Goal: Information Seeking & Learning: Check status

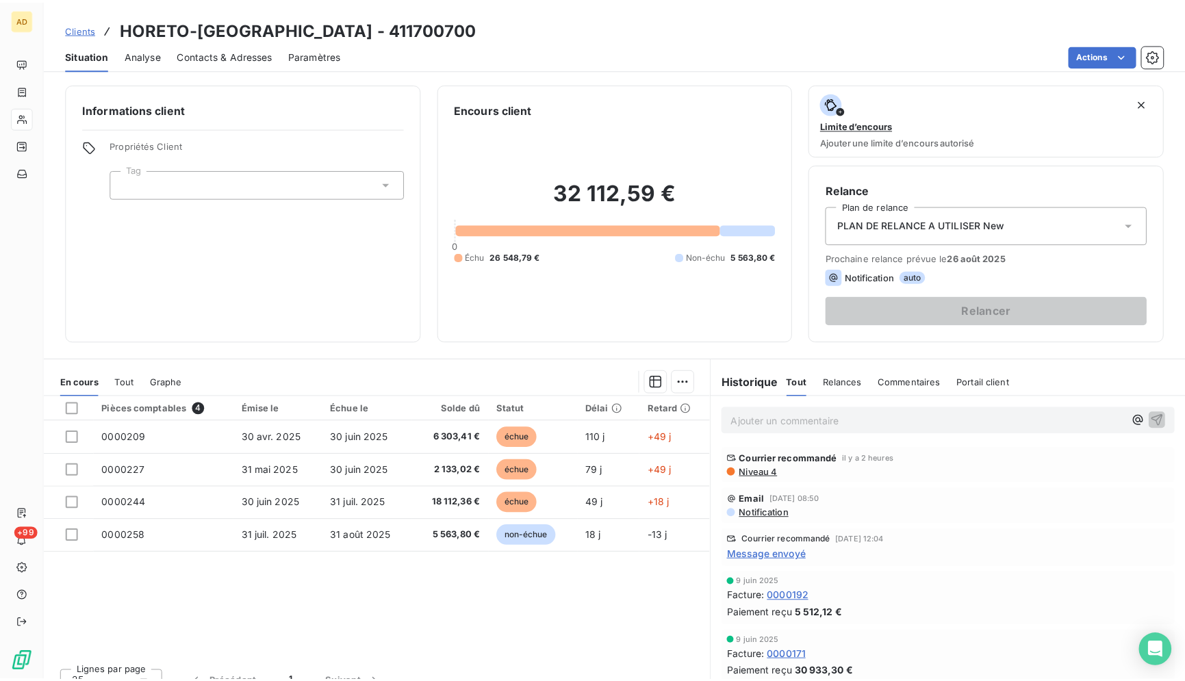
scroll to position [20, 0]
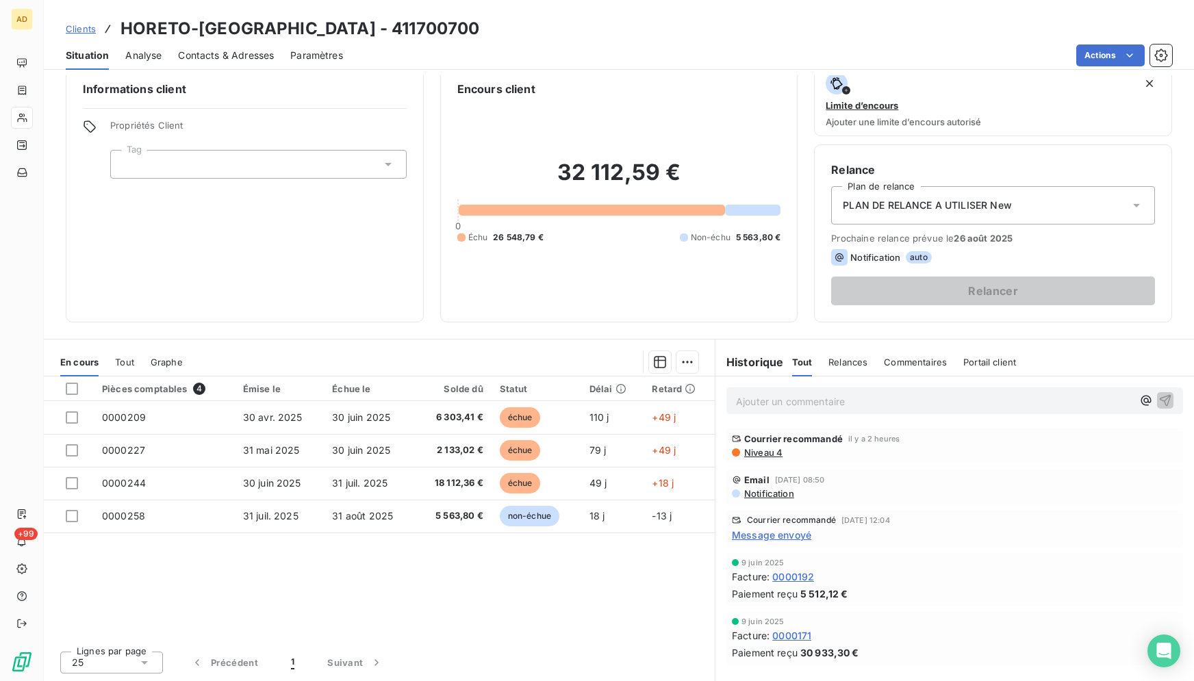
click at [461, 28] on div "Clients HORETO-[GEOGRAPHIC_DATA] - 411700700" at bounding box center [619, 28] width 1150 height 25
click at [478, 25] on div "Clients HORETO-[GEOGRAPHIC_DATA] - 411700700" at bounding box center [619, 28] width 1150 height 25
click at [466, 39] on div "Clients HORETO-[GEOGRAPHIC_DATA] - 411700700" at bounding box center [619, 28] width 1150 height 25
click at [461, 30] on div "Clients HORETO-[GEOGRAPHIC_DATA] - 411700700" at bounding box center [619, 28] width 1150 height 25
click at [463, 25] on div "Clients HORETO-[GEOGRAPHIC_DATA] - 411700700" at bounding box center [619, 28] width 1150 height 25
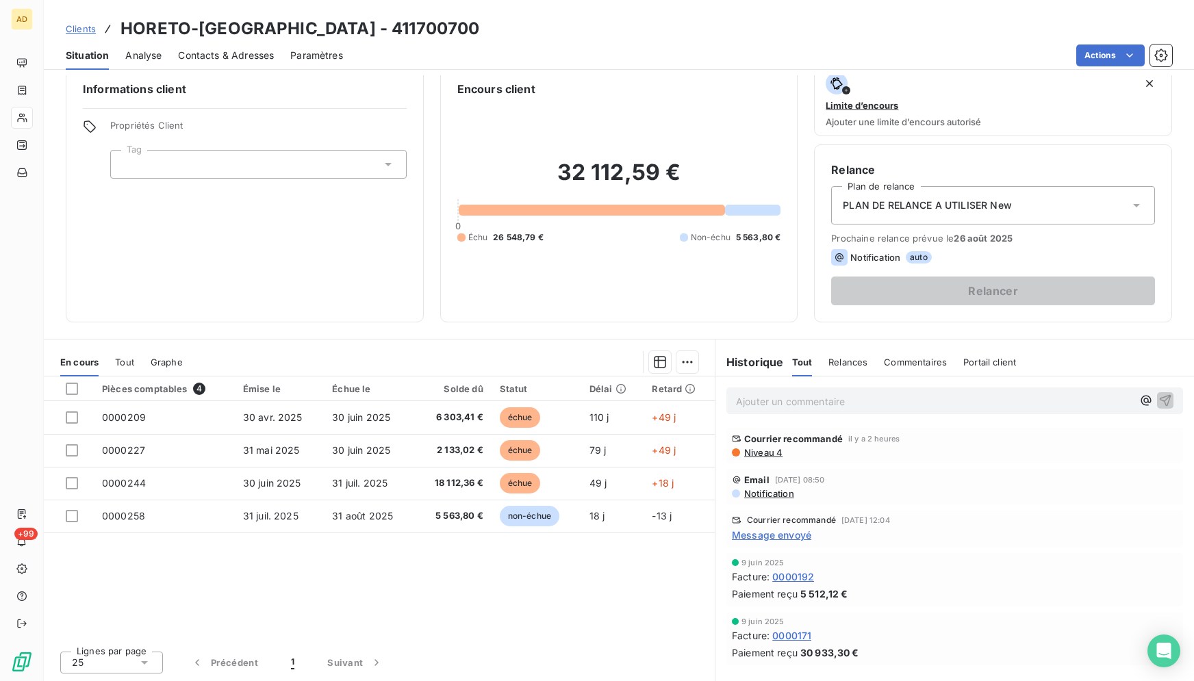
click at [463, 25] on div "Clients HORETO-[GEOGRAPHIC_DATA] - 411700700" at bounding box center [619, 28] width 1150 height 25
click at [400, 637] on div "Pièces comptables 4 Émise le Échue le Solde dû Statut Délai Retard 0000209 [DAT…" at bounding box center [376, 508] width 665 height 264
drag, startPoint x: 1172, startPoint y: 402, endPoint x: 1167, endPoint y: 415, distance: 14.1
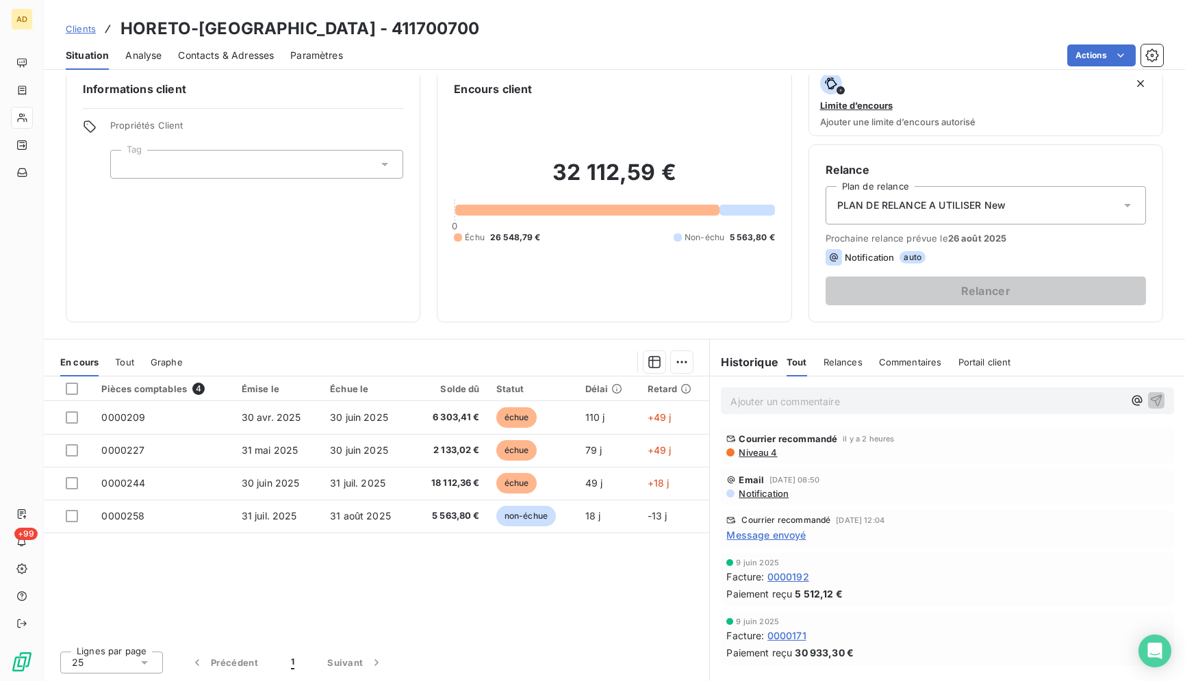
click at [1167, 415] on div "Ajouter un commentaire ﻿" at bounding box center [947, 400] width 475 height 49
click at [383, 23] on div "Clients HORETO-[GEOGRAPHIC_DATA] - 411700700" at bounding box center [614, 28] width 1141 height 25
click at [365, 29] on div "Clients HORETO-[GEOGRAPHIC_DATA] - 411700700" at bounding box center [614, 28] width 1141 height 25
click at [356, 46] on div "Situation Analyse Contacts & Adresses Paramètres Actions" at bounding box center [614, 55] width 1141 height 29
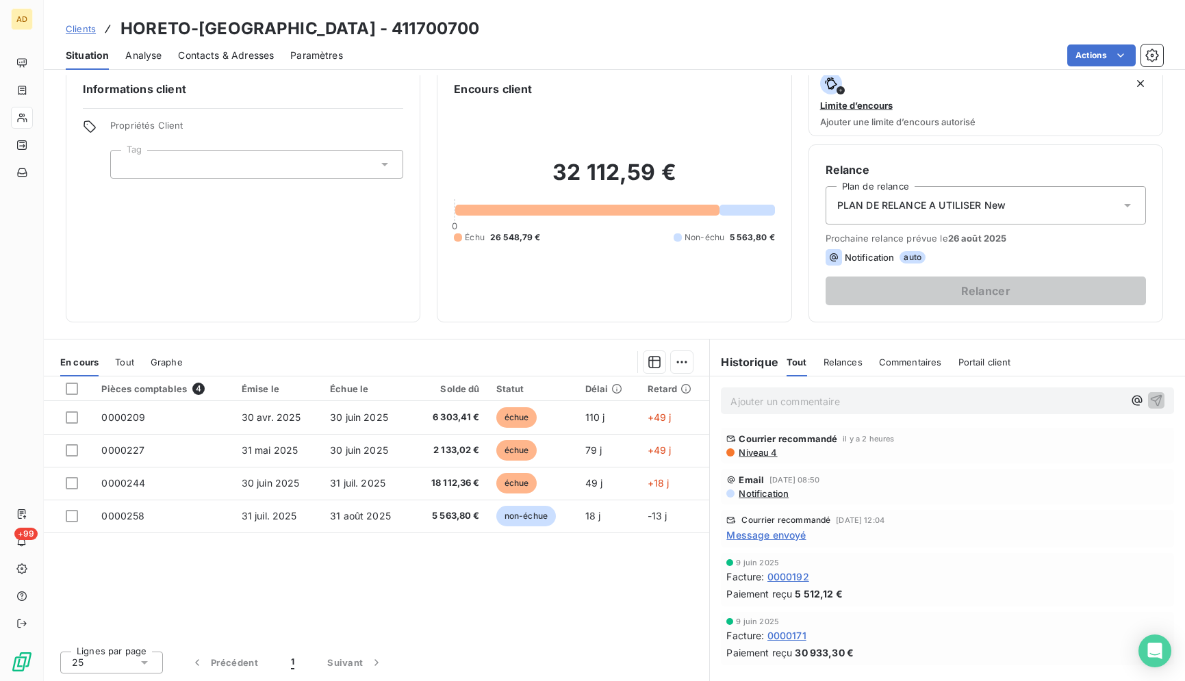
click at [356, 46] on div "Situation Analyse Contacts & Adresses Paramètres Actions" at bounding box center [614, 55] width 1141 height 29
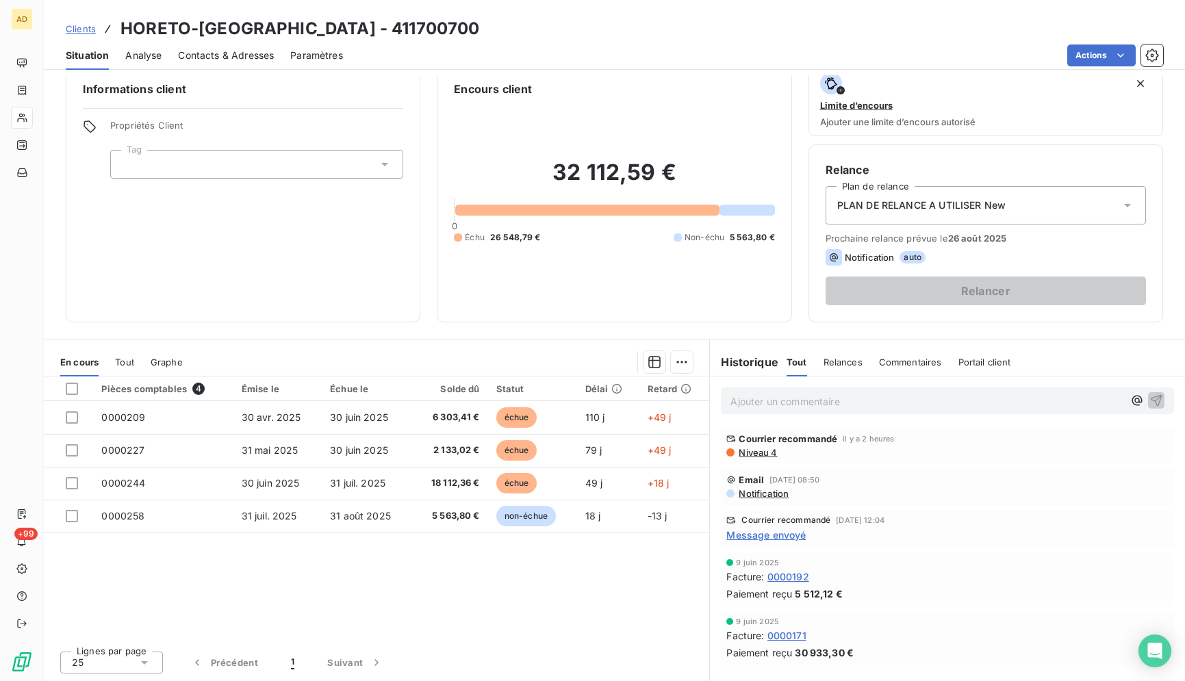
click at [352, 37] on div "Clients HORETO-[GEOGRAPHIC_DATA] - 411700700" at bounding box center [614, 28] width 1141 height 25
click at [351, 36] on div "Clients HORETO-[GEOGRAPHIC_DATA] - 411700700" at bounding box center [614, 28] width 1141 height 25
click at [374, 49] on div "Actions" at bounding box center [761, 55] width 804 height 22
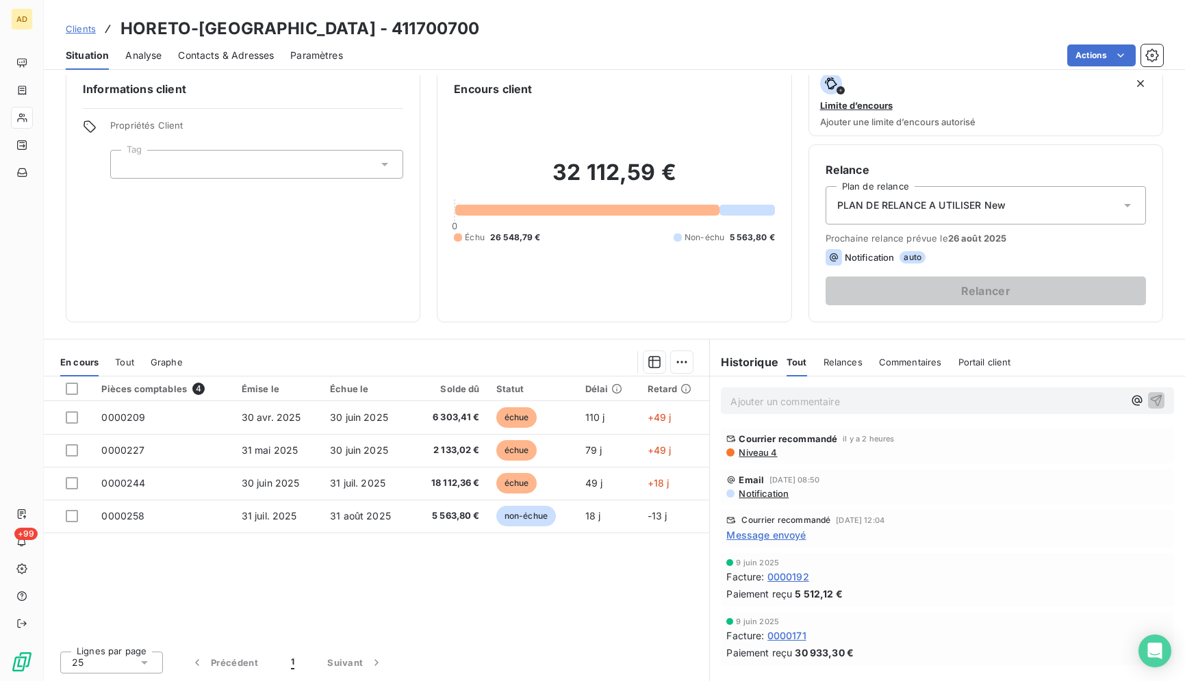
click at [374, 49] on div "Actions" at bounding box center [761, 55] width 804 height 22
drag, startPoint x: 374, startPoint y: 49, endPoint x: 370, endPoint y: 40, distance: 9.2
click at [370, 40] on div "Clients HORETO-[GEOGRAPHIC_DATA] - 411700700 Situation Analyse Contacts & Adres…" at bounding box center [614, 35] width 1141 height 70
click at [370, 40] on div "Clients HORETO-[GEOGRAPHIC_DATA] - 411700700" at bounding box center [614, 28] width 1141 height 25
click at [369, 40] on div "Clients HORETO-[GEOGRAPHIC_DATA] - 411700700" at bounding box center [614, 28] width 1141 height 25
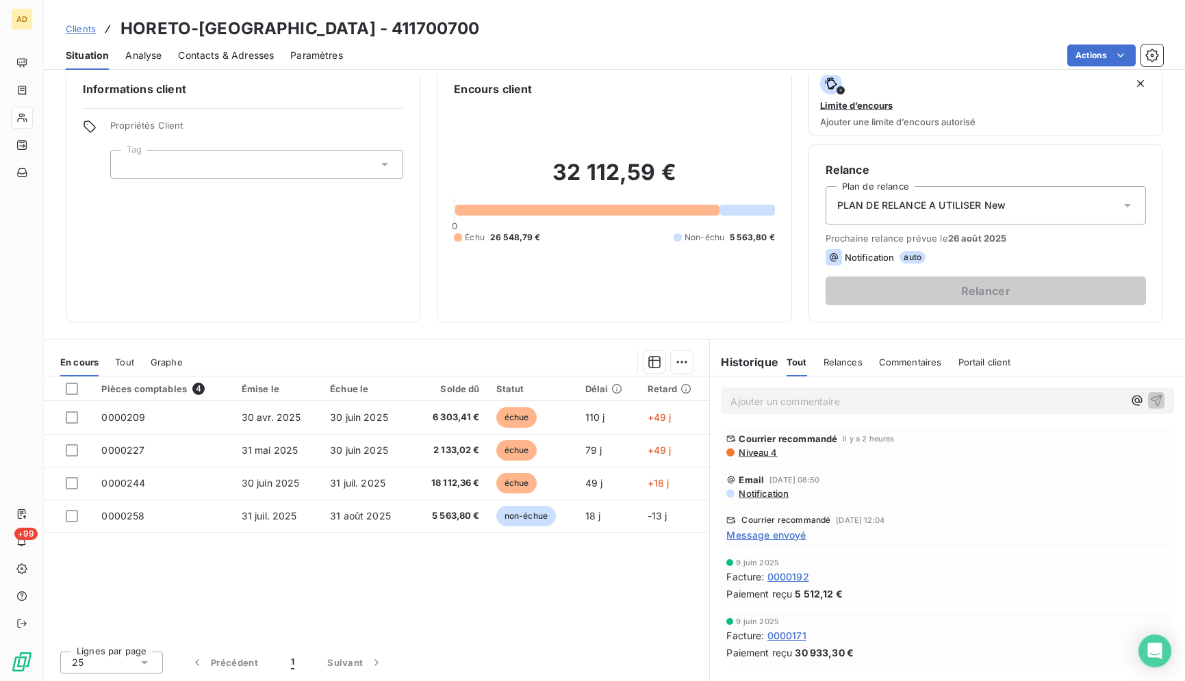
click at [369, 40] on div "Clients HORETO-[GEOGRAPHIC_DATA] - 411700700" at bounding box center [614, 28] width 1141 height 25
click at [365, 44] on div "Actions" at bounding box center [761, 55] width 804 height 22
click at [368, 45] on div "Actions" at bounding box center [761, 55] width 804 height 22
click at [363, 42] on div "Situation Analyse Contacts & Adresses Paramètres Actions" at bounding box center [614, 55] width 1141 height 29
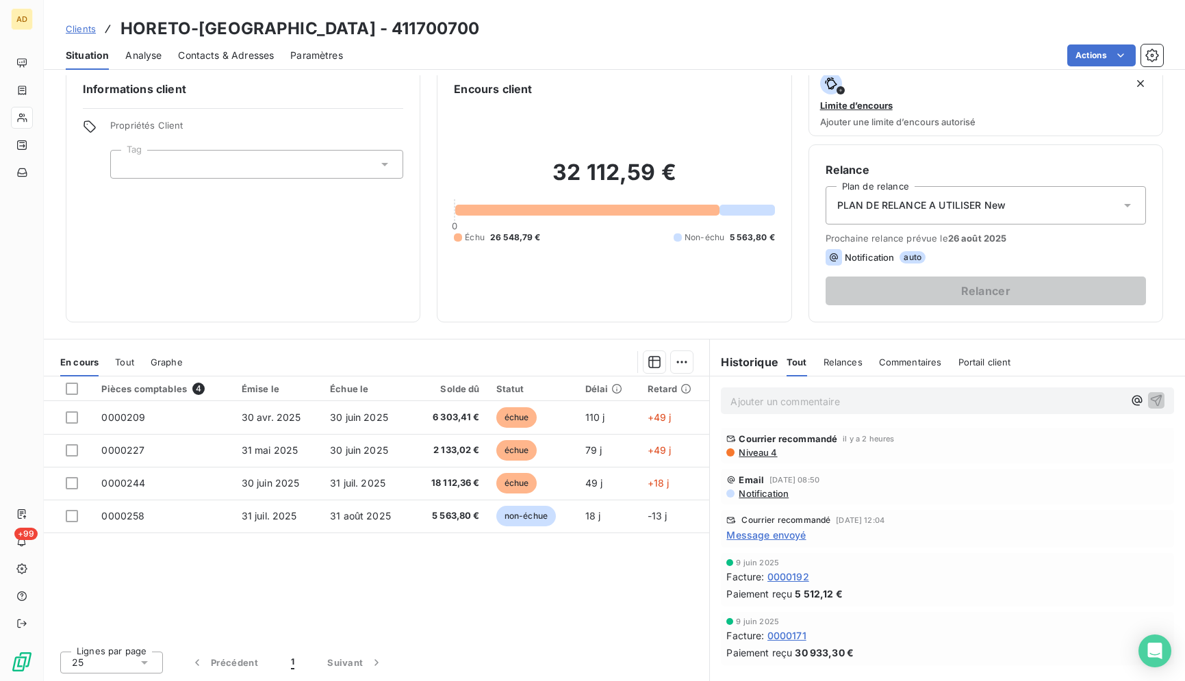
click at [363, 42] on div "Situation Analyse Contacts & Adresses Paramètres Actions" at bounding box center [614, 55] width 1141 height 29
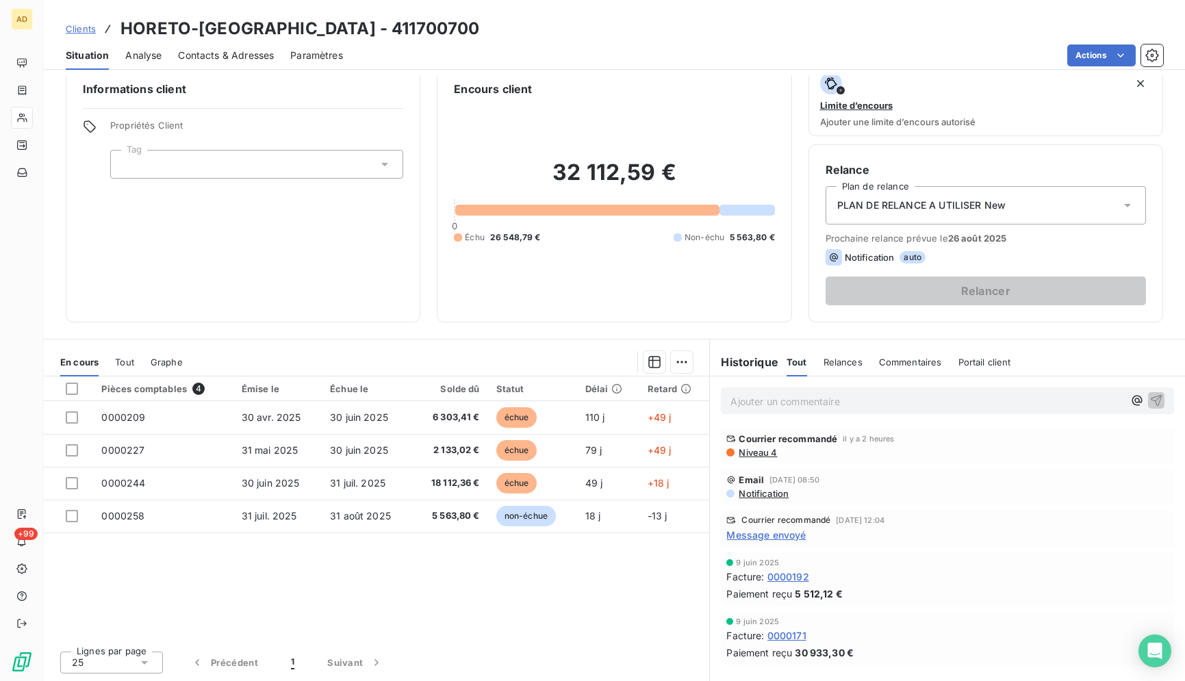
click at [363, 42] on div "Situation Analyse Contacts & Adresses Paramètres Actions" at bounding box center [614, 55] width 1141 height 29
click at [416, 57] on div "Actions" at bounding box center [761, 55] width 804 height 22
click at [417, 57] on div "Actions" at bounding box center [761, 55] width 804 height 22
click at [417, 51] on div "Actions" at bounding box center [761, 55] width 804 height 22
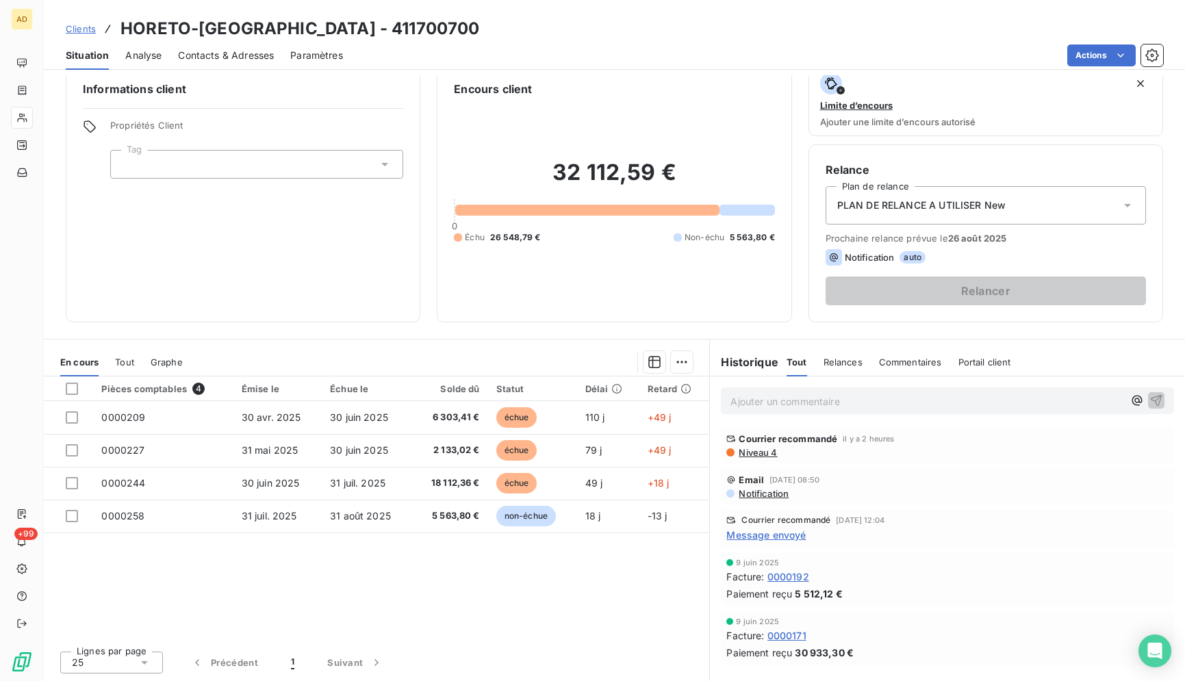
click at [417, 51] on div "Actions" at bounding box center [761, 55] width 804 height 22
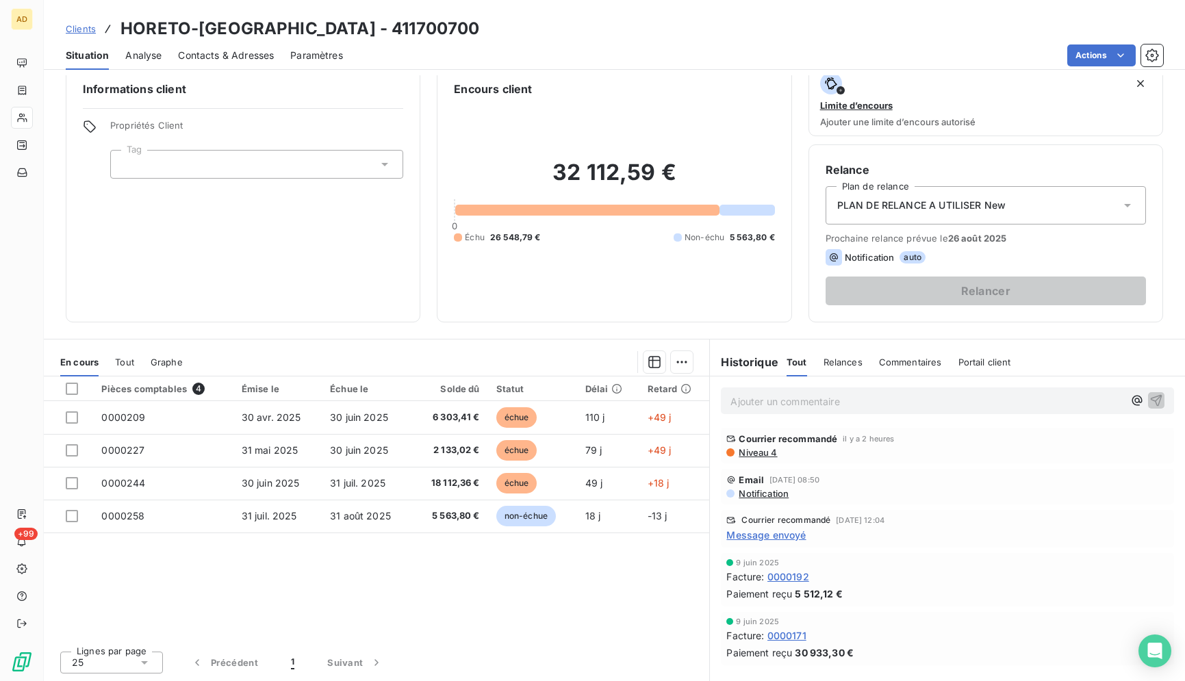
click at [433, 50] on div "Actions" at bounding box center [761, 55] width 804 height 22
click at [567, 613] on div "Pièces comptables 4 Émise le Échue le Solde dû Statut Délai Retard 0000209 [DAT…" at bounding box center [376, 508] width 665 height 264
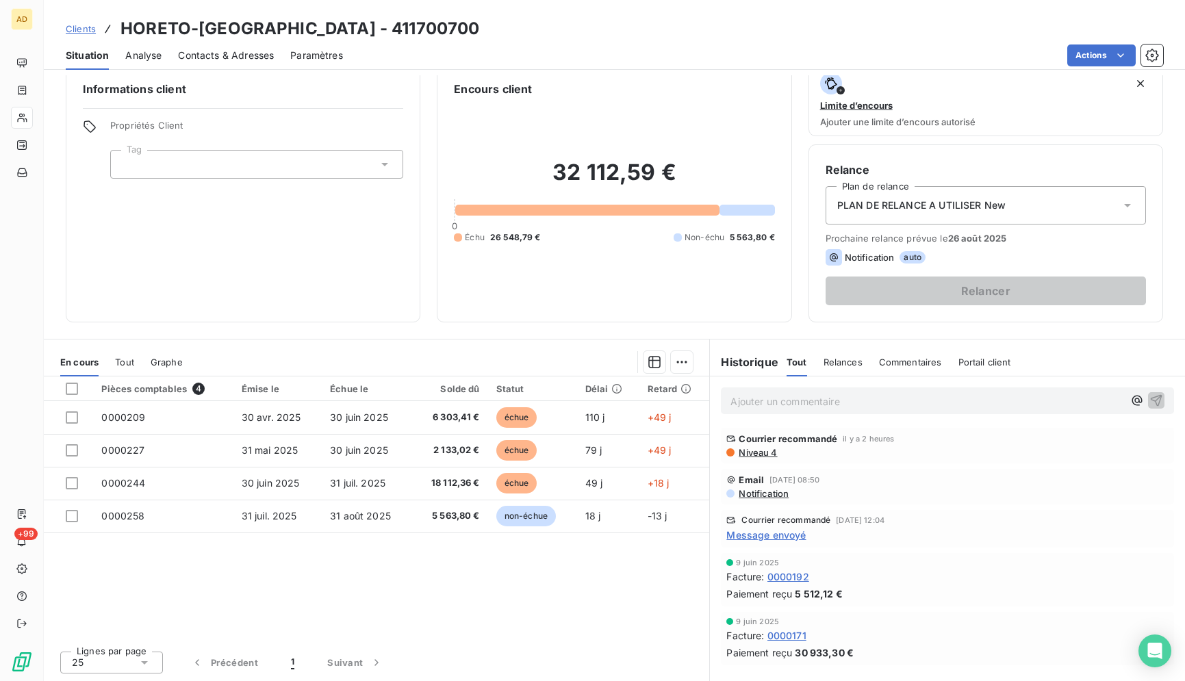
click at [544, 40] on div "Clients HORETO-[GEOGRAPHIC_DATA] - 411700700" at bounding box center [614, 28] width 1141 height 25
click at [544, 42] on div "Clients HORETO-[GEOGRAPHIC_DATA] - 411700700 Situation Analyse Contacts & Adres…" at bounding box center [614, 35] width 1141 height 70
click at [544, 40] on div "Clients HORETO-[GEOGRAPHIC_DATA] - 411700700" at bounding box center [614, 28] width 1141 height 25
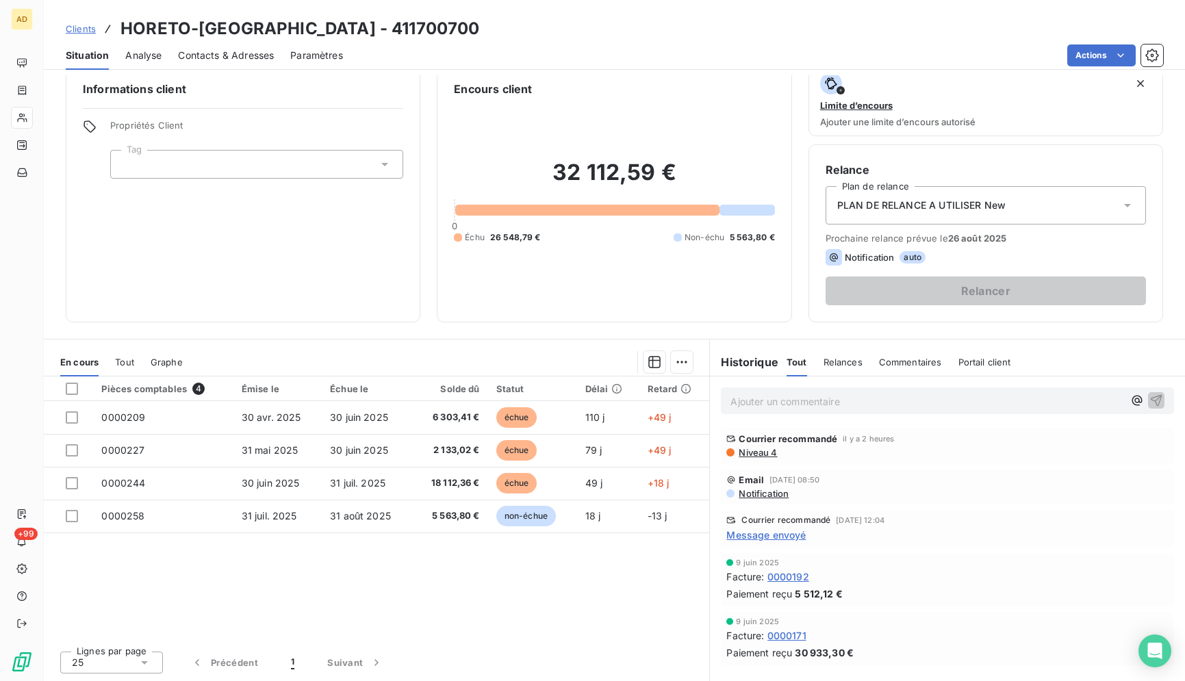
click at [549, 35] on div "Clients HORETO-[GEOGRAPHIC_DATA] - 411700700" at bounding box center [614, 28] width 1141 height 25
click at [556, 32] on div "Clients HORETO-[GEOGRAPHIC_DATA] - 411700700" at bounding box center [614, 28] width 1141 height 25
click at [559, 49] on div "Actions" at bounding box center [761, 55] width 804 height 22
click at [559, 52] on div "Actions" at bounding box center [761, 55] width 804 height 22
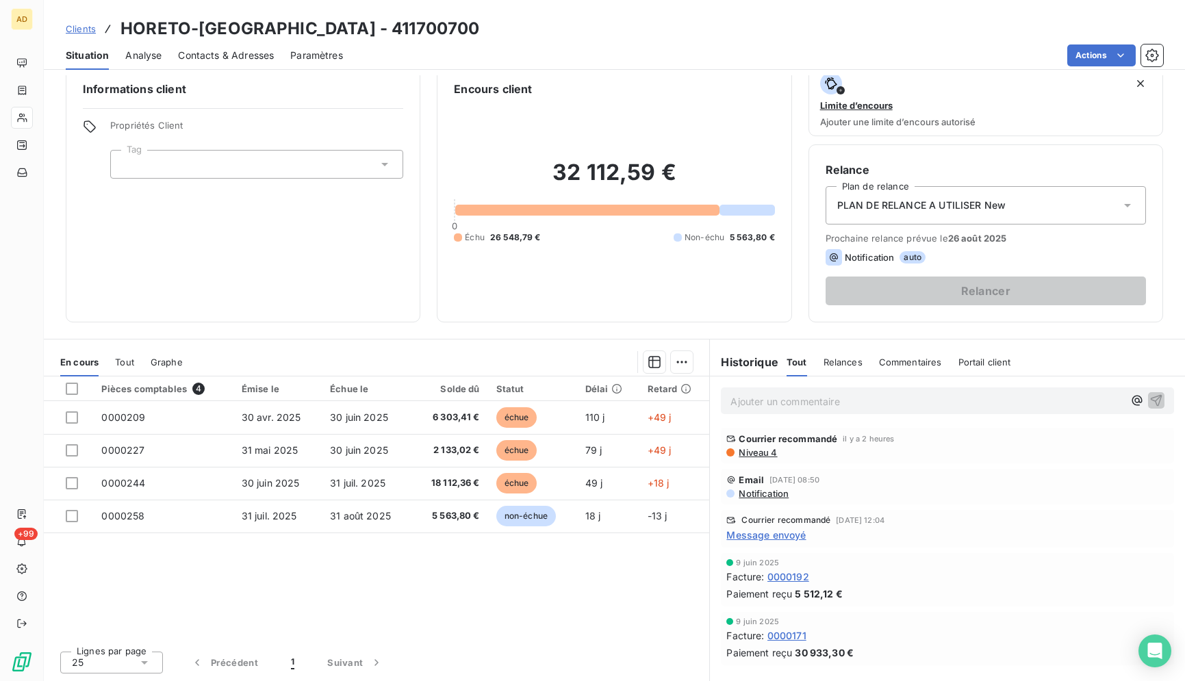
click at [558, 53] on div "Actions" at bounding box center [761, 55] width 804 height 22
click at [476, 44] on div "Situation Analyse Contacts & Adresses Paramètres Actions" at bounding box center [614, 55] width 1141 height 29
click at [470, 51] on div "Actions" at bounding box center [761, 55] width 804 height 22
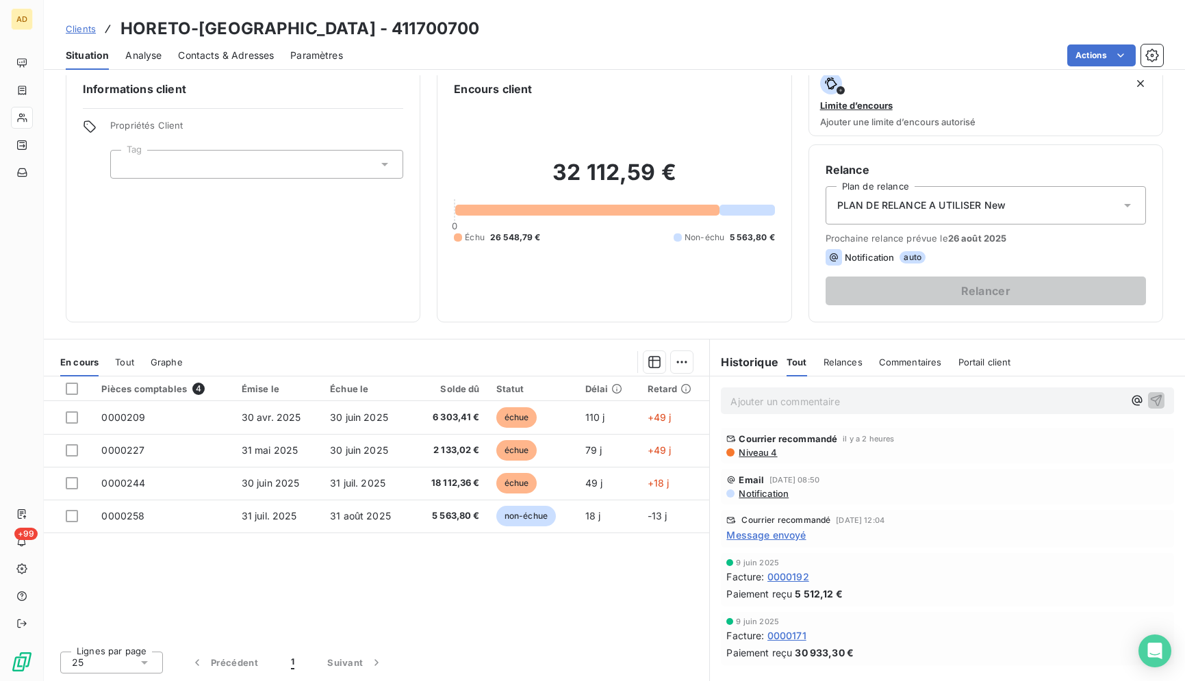
click at [470, 51] on div "Actions" at bounding box center [761, 55] width 804 height 22
click at [358, 40] on div "Clients HORETO-[GEOGRAPHIC_DATA] - 411700700" at bounding box center [614, 28] width 1141 height 25
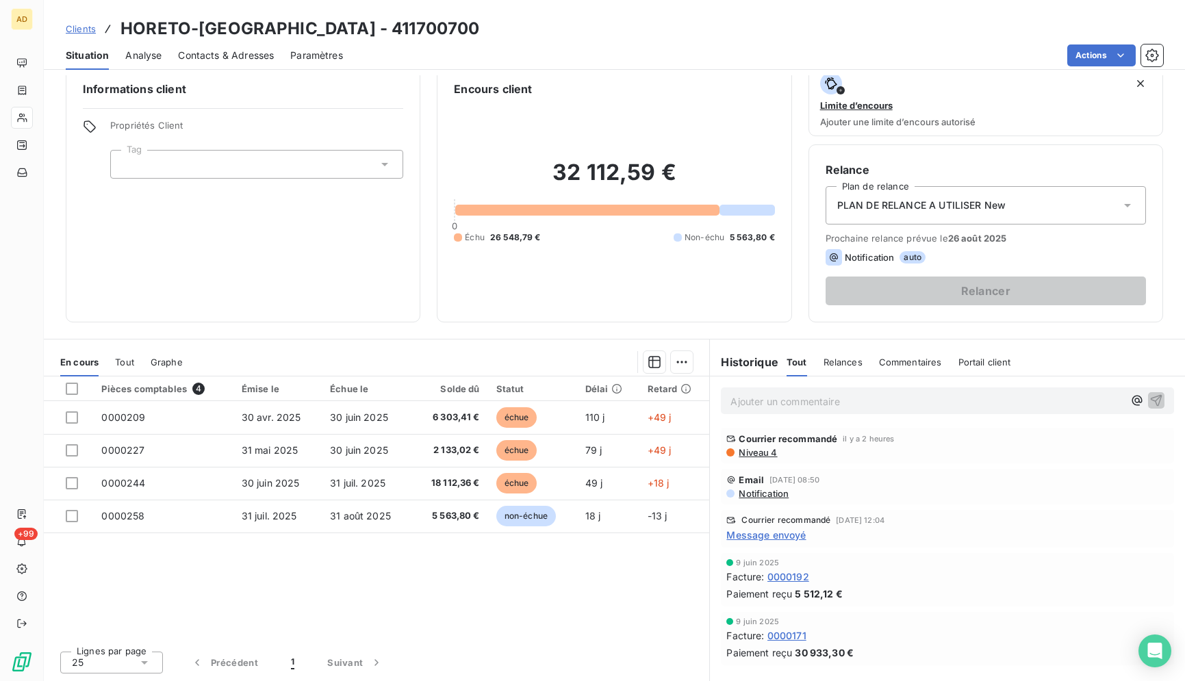
click at [400, 23] on div "Clients HORETO-[GEOGRAPHIC_DATA] - 411700700" at bounding box center [614, 28] width 1141 height 25
click at [667, 50] on div "Actions" at bounding box center [761, 55] width 804 height 22
click at [667, 49] on div "Actions" at bounding box center [761, 55] width 804 height 22
click at [657, 42] on div "Situation Analyse Contacts & Adresses Paramètres Actions" at bounding box center [614, 55] width 1141 height 29
click at [565, 29] on div "Clients HORETO-[GEOGRAPHIC_DATA] - 411700700" at bounding box center [614, 28] width 1141 height 25
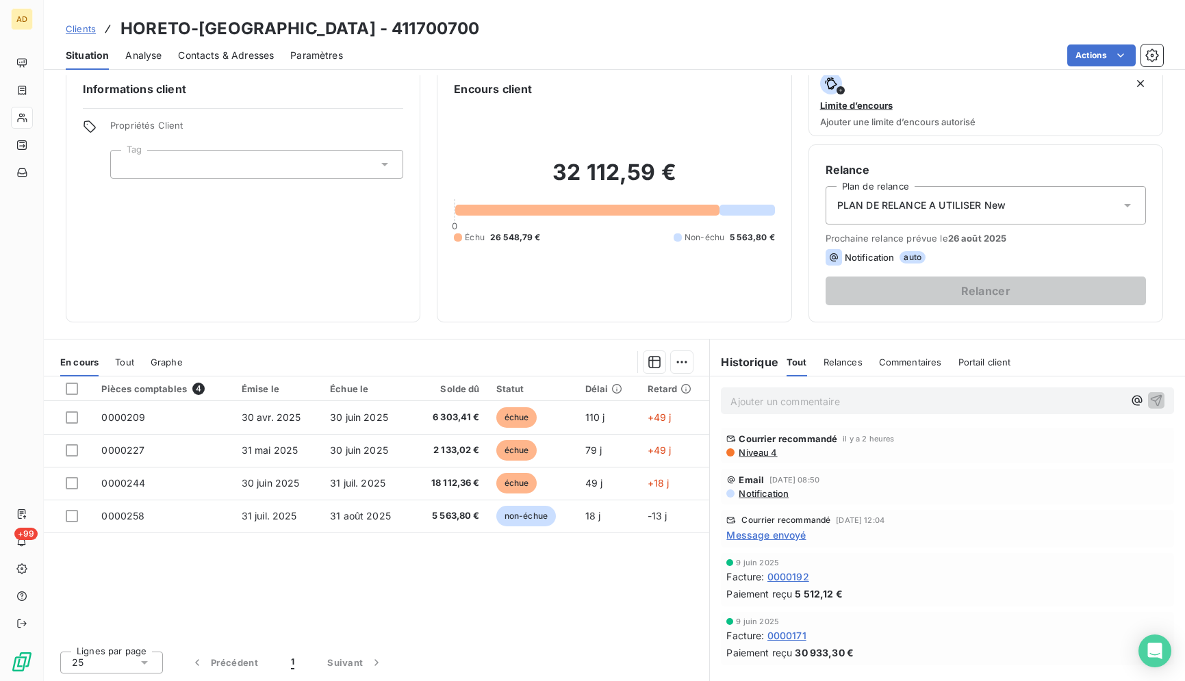
click at [639, 64] on div "Actions" at bounding box center [761, 55] width 804 height 22
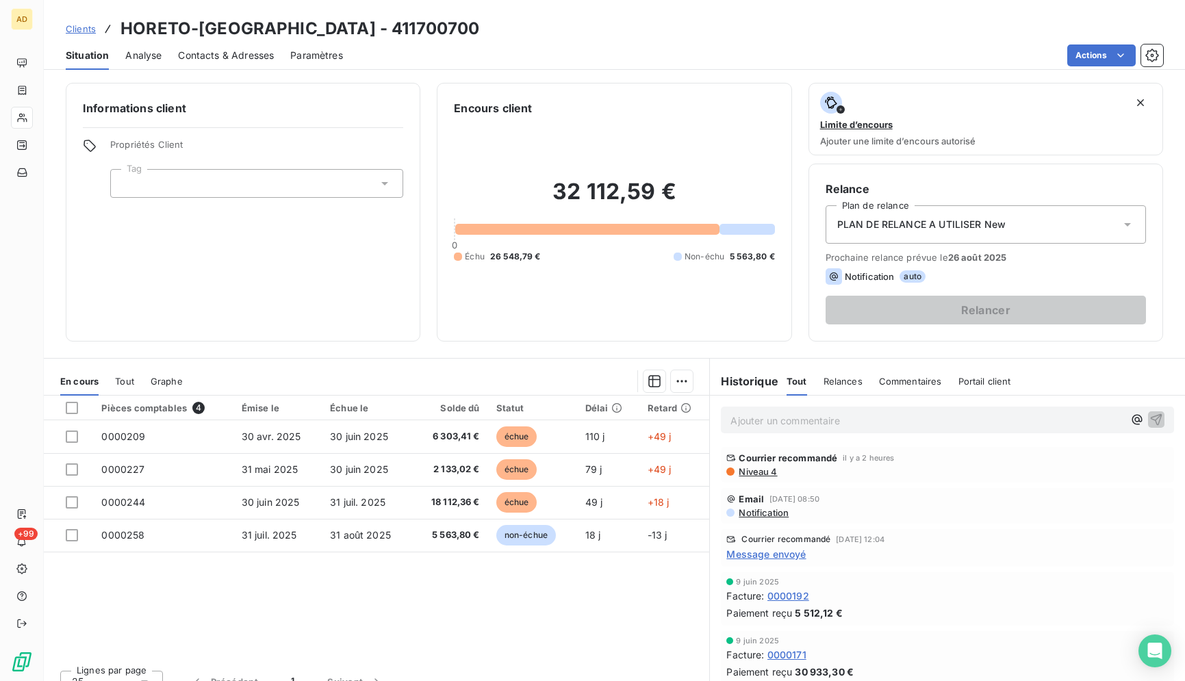
scroll to position [0, 0]
click at [713, 55] on div "Actions" at bounding box center [761, 55] width 804 height 22
click at [563, 65] on div "Actions" at bounding box center [761, 55] width 804 height 22
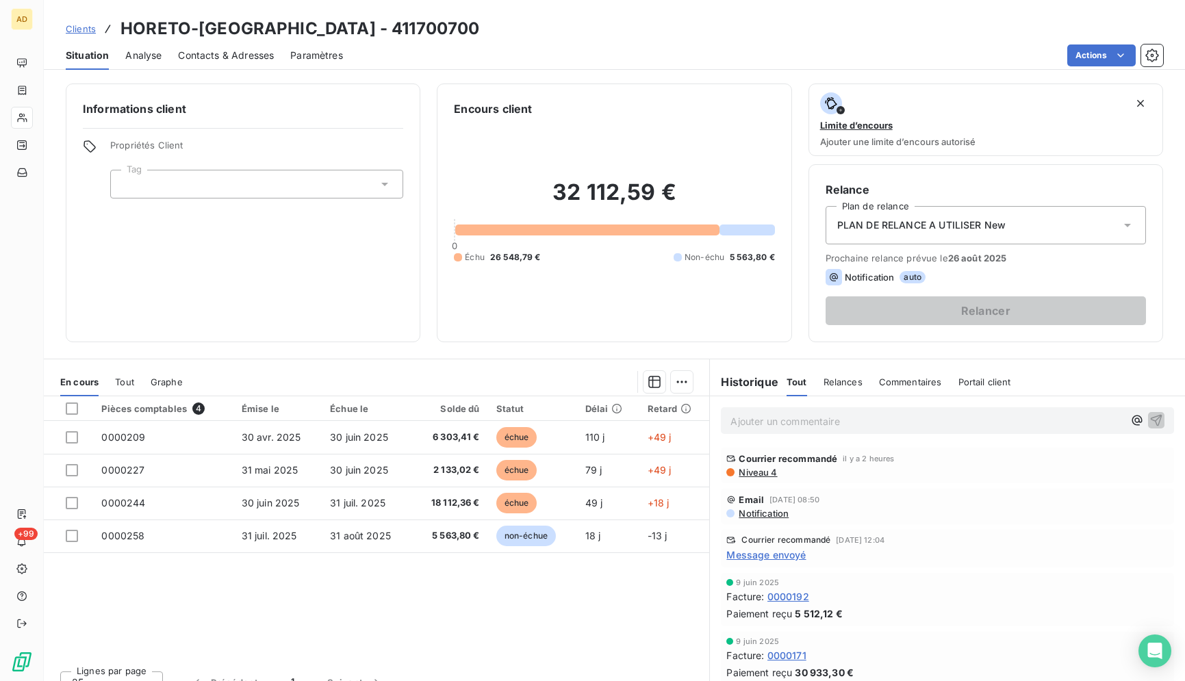
click at [563, 65] on div "Actions" at bounding box center [761, 55] width 804 height 22
click at [538, 26] on div "Clients HORETO-[GEOGRAPHIC_DATA] - 411700700" at bounding box center [614, 28] width 1141 height 25
drag, startPoint x: 563, startPoint y: 31, endPoint x: 554, endPoint y: 18, distance: 16.2
click at [559, 25] on div "Clients HORETO-[GEOGRAPHIC_DATA] - 411700700" at bounding box center [614, 28] width 1141 height 25
click at [548, 4] on div "Clients HORETO-[GEOGRAPHIC_DATA] - 411700700 Situation Analyse Contacts & Adres…" at bounding box center [614, 35] width 1141 height 70
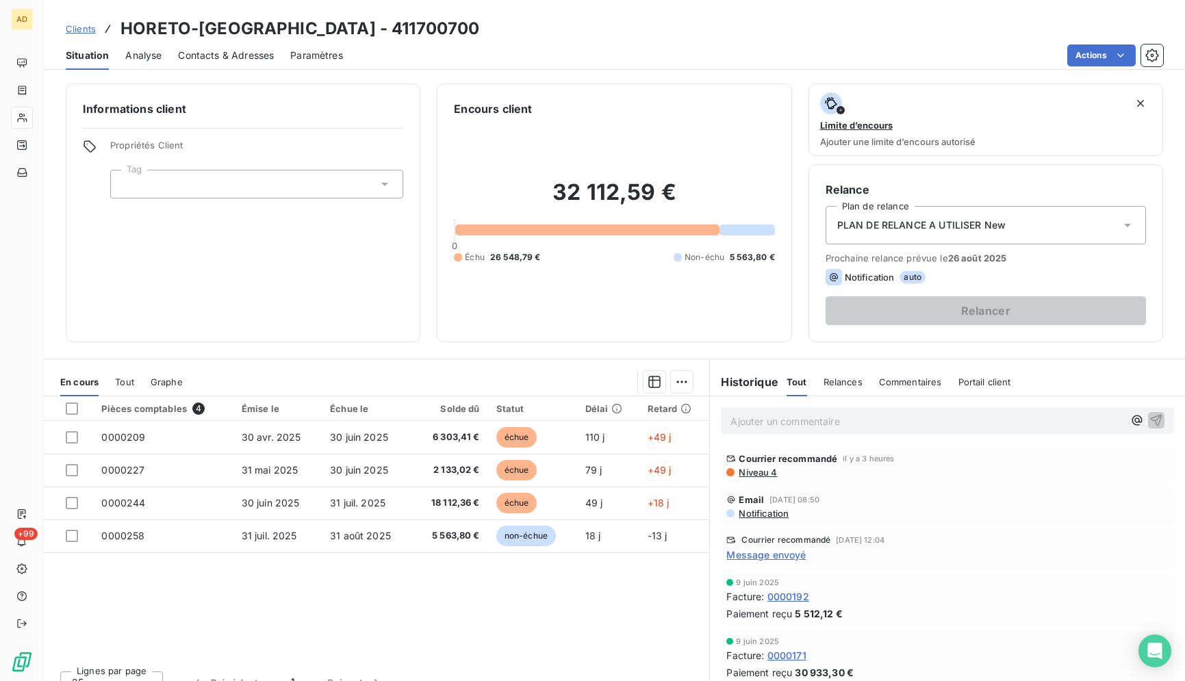
click at [548, 4] on div "Clients HORETO-[GEOGRAPHIC_DATA] - 411700700 Situation Analyse Contacts & Adres…" at bounding box center [614, 35] width 1141 height 70
drag, startPoint x: 558, startPoint y: 14, endPoint x: 547, endPoint y: -5, distance: 22.7
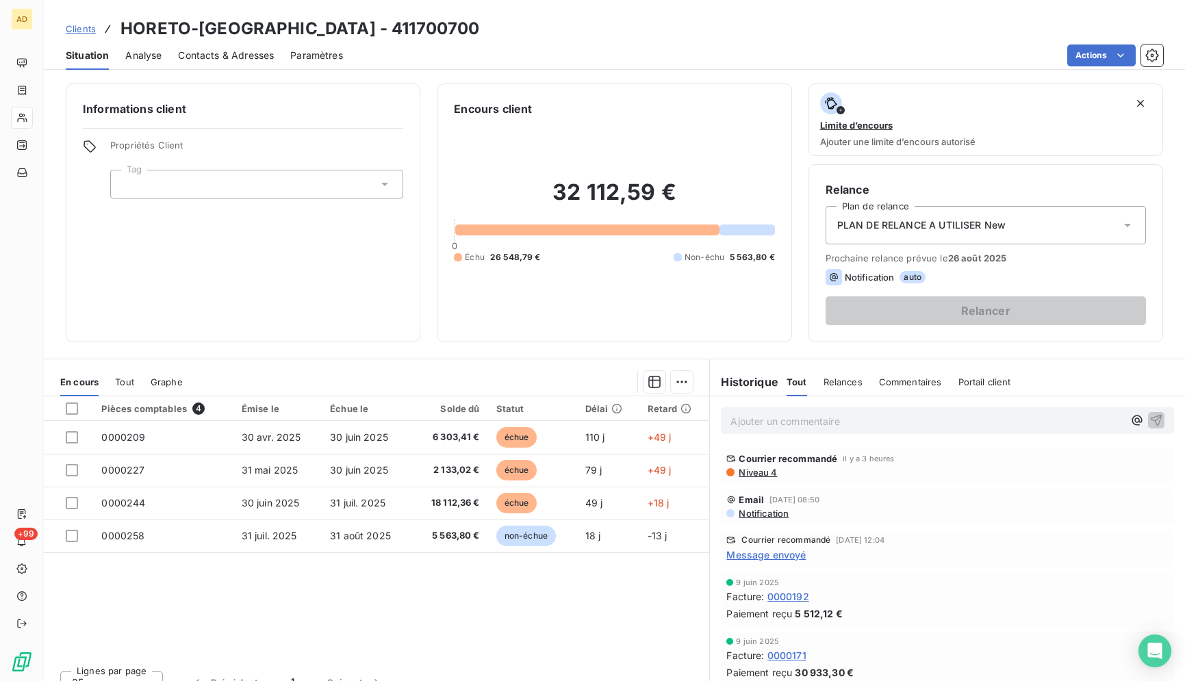
click at [547, 0] on div "Clients HORETO-[GEOGRAPHIC_DATA] - 411700700 Situation Analyse Contacts & Adres…" at bounding box center [614, 340] width 1141 height 681
click at [577, 38] on div "Clients HORETO-[GEOGRAPHIC_DATA] - 411700700" at bounding box center [614, 28] width 1141 height 25
click at [478, 48] on div "Actions" at bounding box center [761, 55] width 804 height 22
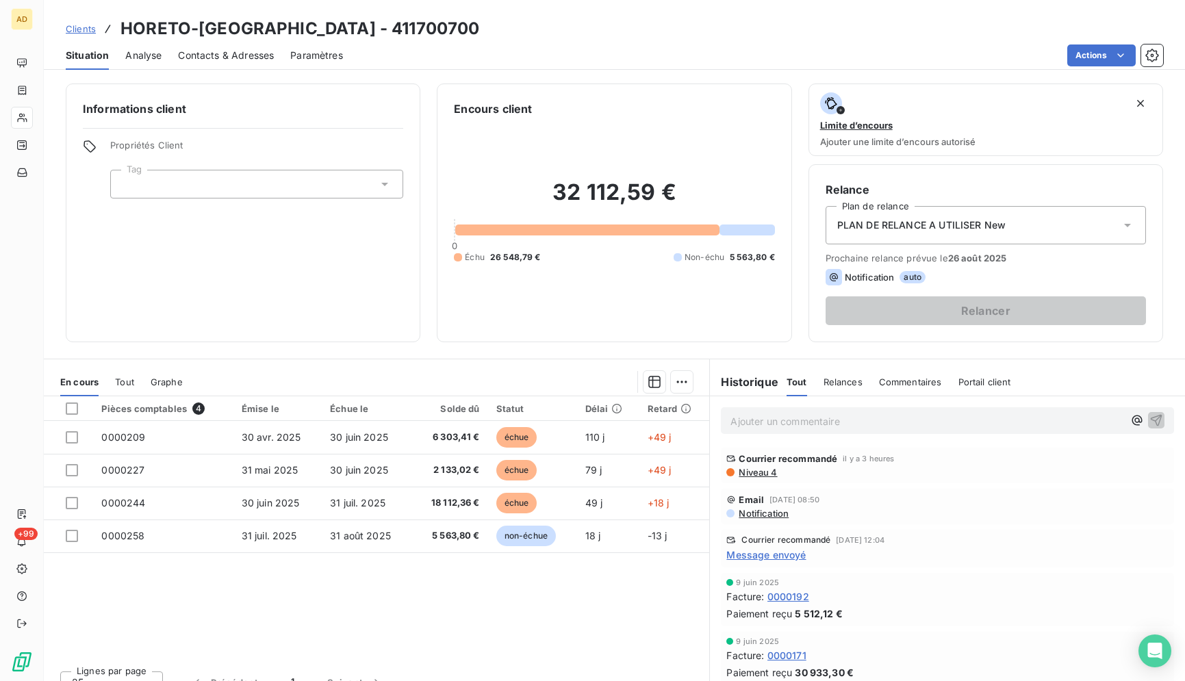
click at [474, 48] on div "Actions" at bounding box center [761, 55] width 804 height 22
click at [572, 609] on div "Pièces comptables 4 Émise le Échue le Solde dû Statut Délai Retard 0000209 [DAT…" at bounding box center [376, 528] width 665 height 264
click at [553, 55] on div "Actions" at bounding box center [761, 55] width 804 height 22
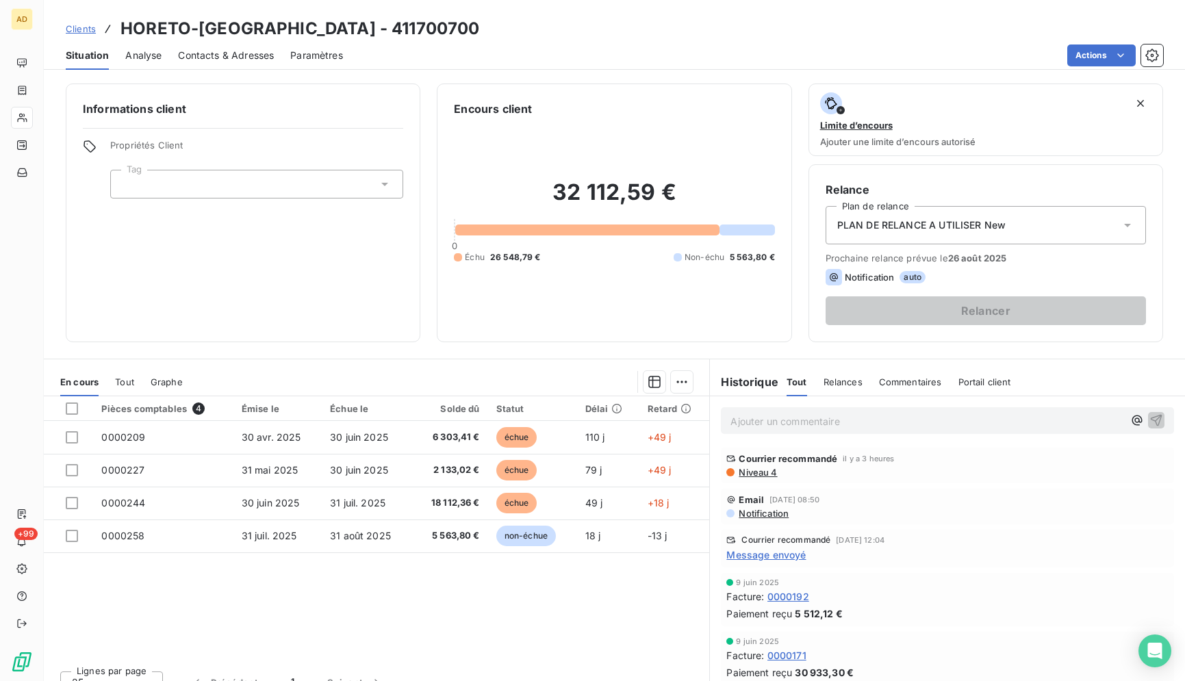
click at [604, 39] on div "Clients HORETO-[GEOGRAPHIC_DATA] - 411700700" at bounding box center [614, 28] width 1141 height 25
click at [420, 41] on div "Situation Analyse Contacts & Adresses Paramètres Actions" at bounding box center [614, 55] width 1141 height 29
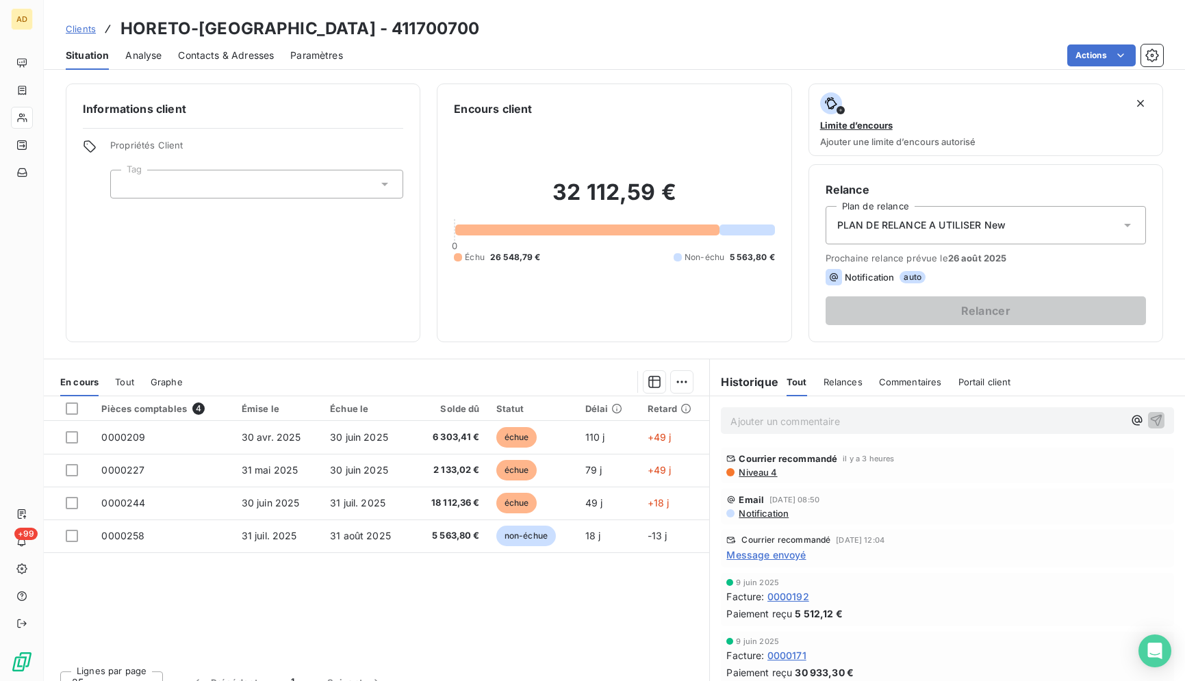
click at [495, 82] on div "Informations client Propriétés Client Tag Encours client 32 112,59 € 0 Échu 26 …" at bounding box center [614, 378] width 1141 height 606
click at [482, 54] on div "Actions" at bounding box center [761, 55] width 804 height 22
click at [449, 49] on div "Actions" at bounding box center [761, 55] width 804 height 22
click at [462, 26] on div "Clients HORETO-[GEOGRAPHIC_DATA] - 411700700" at bounding box center [614, 28] width 1141 height 25
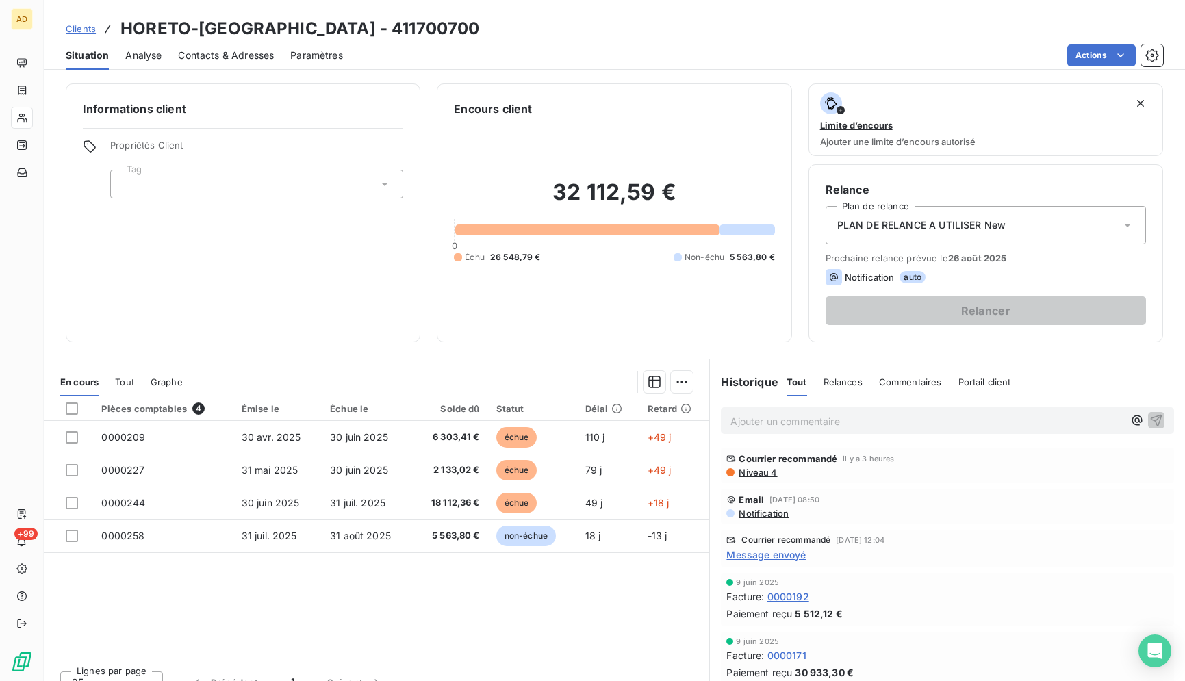
click at [461, 18] on div "Clients HORETO-[GEOGRAPHIC_DATA] - 411700700" at bounding box center [614, 28] width 1141 height 25
click at [444, 18] on div "Clients HORETO-[GEOGRAPHIC_DATA] - 411700700" at bounding box center [614, 28] width 1141 height 25
click at [627, 49] on div "Actions" at bounding box center [761, 55] width 804 height 22
